Goal: Information Seeking & Learning: Check status

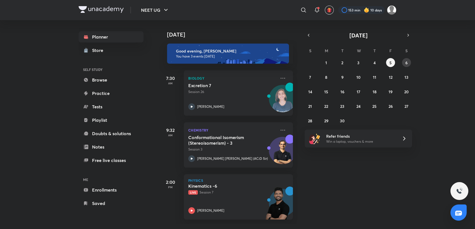
click at [406, 64] on abbr "6" at bounding box center [406, 62] width 2 height 5
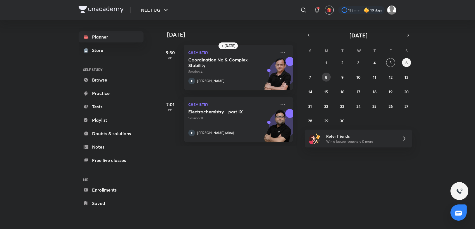
click at [328, 77] on button "8" at bounding box center [325, 77] width 9 height 9
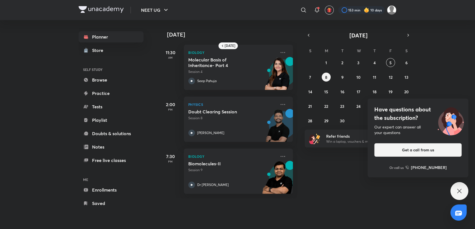
click at [459, 188] on icon at bounding box center [459, 191] width 7 height 7
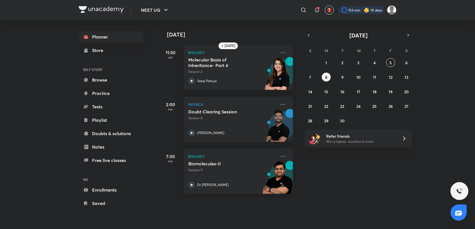
click at [341, 12] on div at bounding box center [361, 10] width 46 height 8
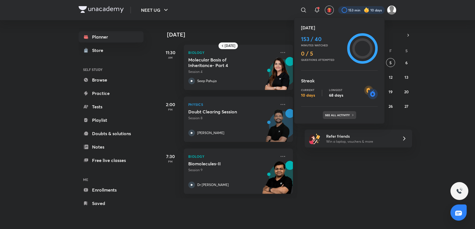
click at [334, 115] on p "See all activity" at bounding box center [338, 114] width 26 height 3
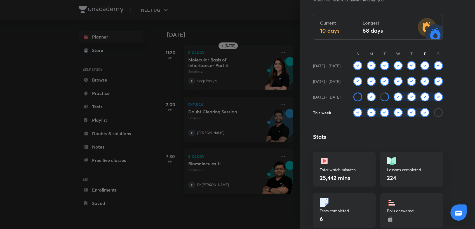
scroll to position [37, 0]
click at [252, 27] on div at bounding box center [237, 114] width 475 height 229
